Goal: Information Seeking & Learning: Learn about a topic

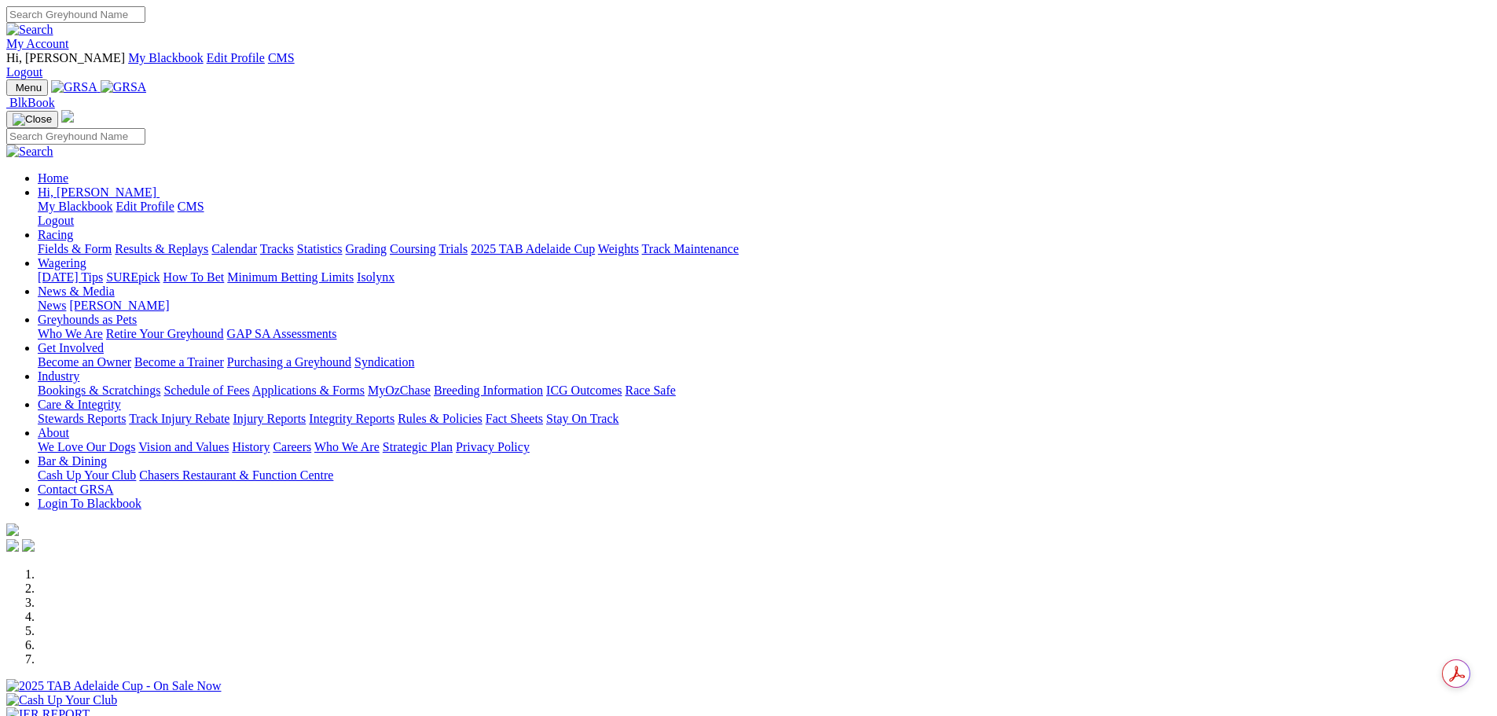
click at [600, 693] on div at bounding box center [748, 693] width 1485 height 0
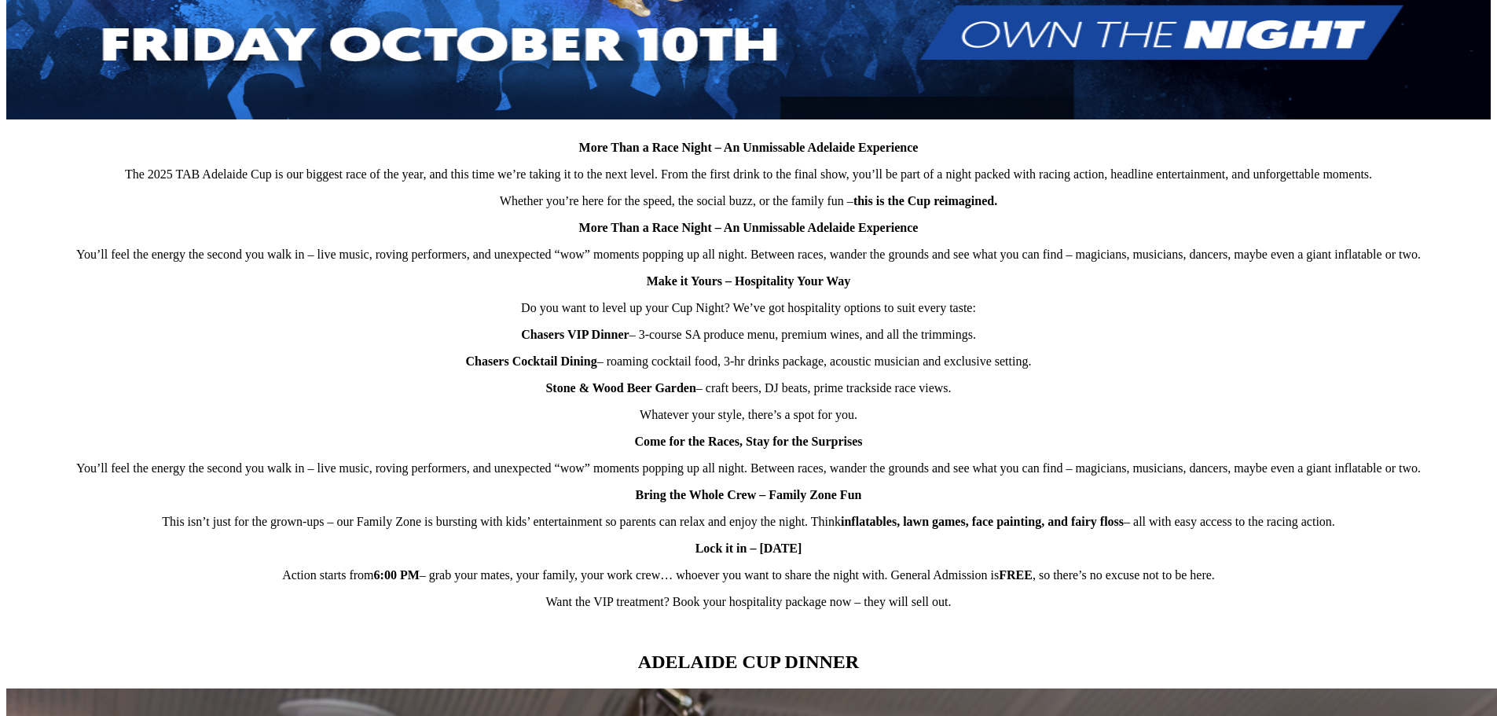
scroll to position [943, 0]
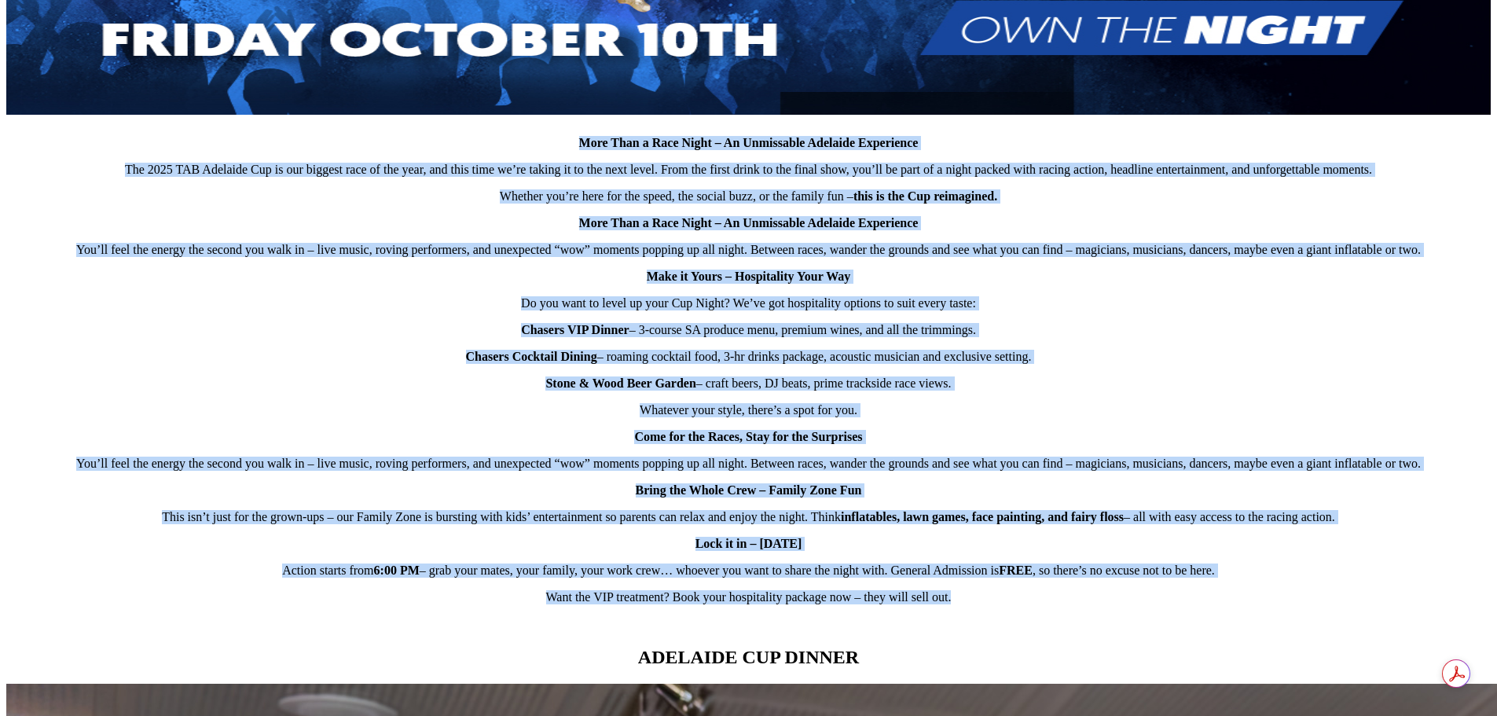
drag, startPoint x: 589, startPoint y: 122, endPoint x: 1273, endPoint y: 594, distance: 831.0
click at [1273, 594] on div "More Than a Race Night – An Unmissable Adelaide Experience The 2025 TAB Adelaid…" at bounding box center [748, 167] width 1485 height 928
copy div "More Than a Race Night – An Unmissable Adelaide Experience The 2025 TAB Adelaid…"
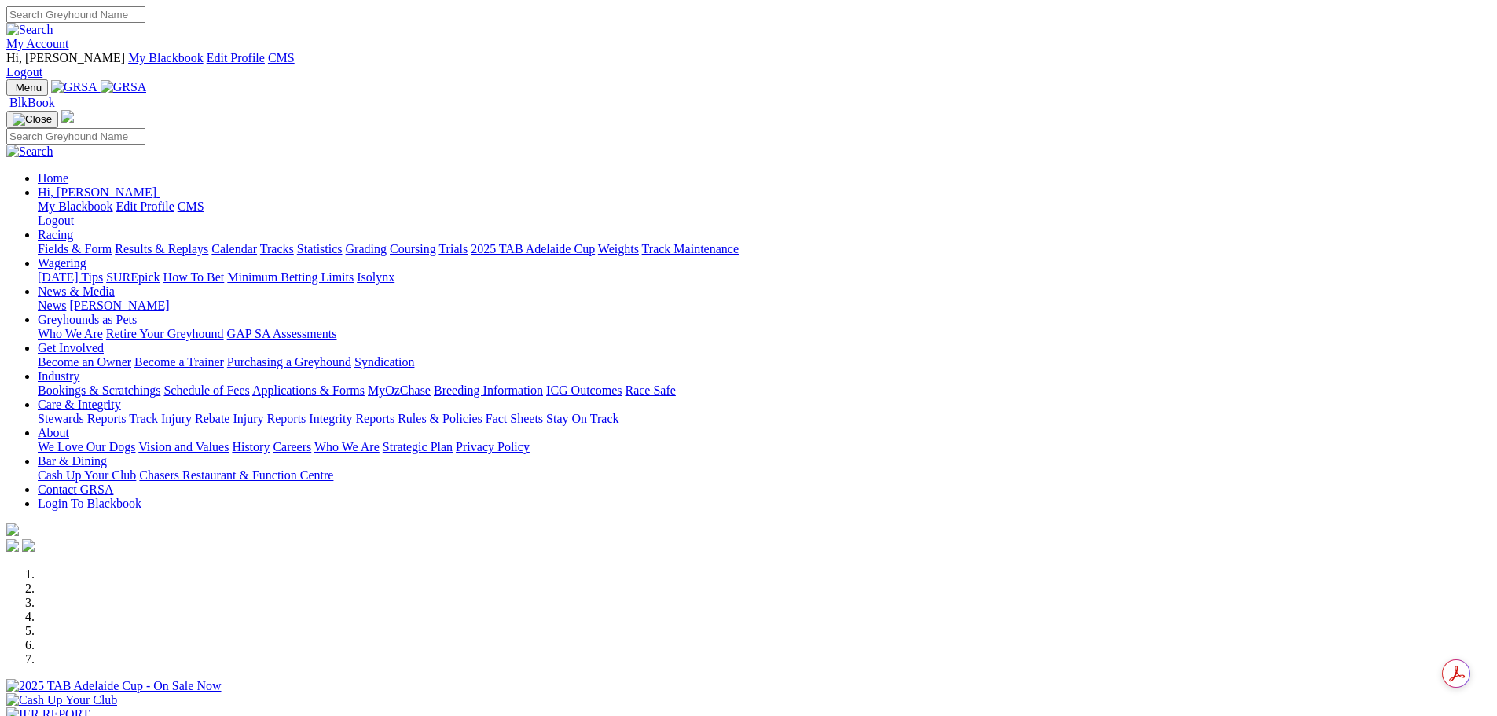
click at [909, 693] on div at bounding box center [748, 693] width 1485 height 0
